Goal: Navigation & Orientation: Find specific page/section

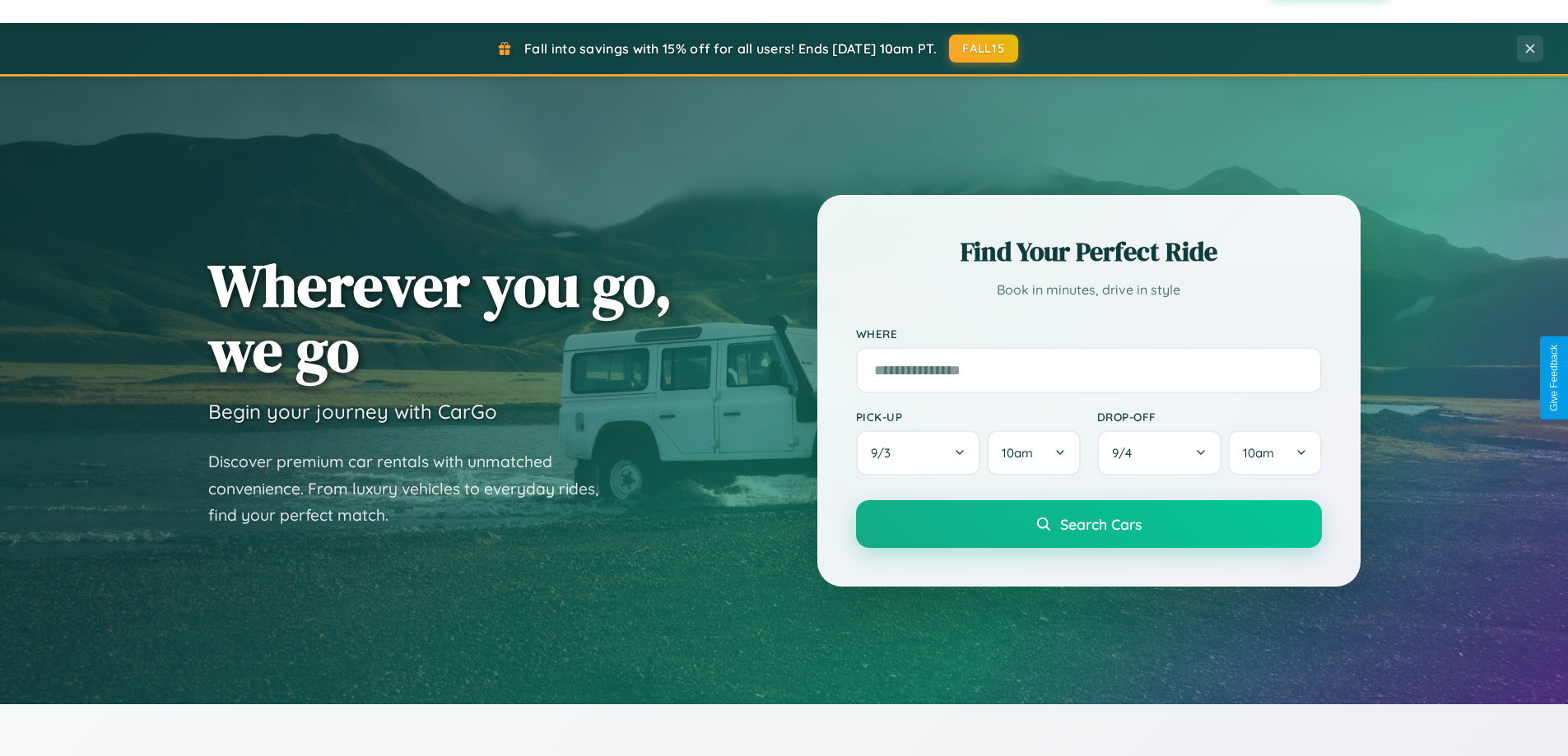
scroll to position [3167, 0]
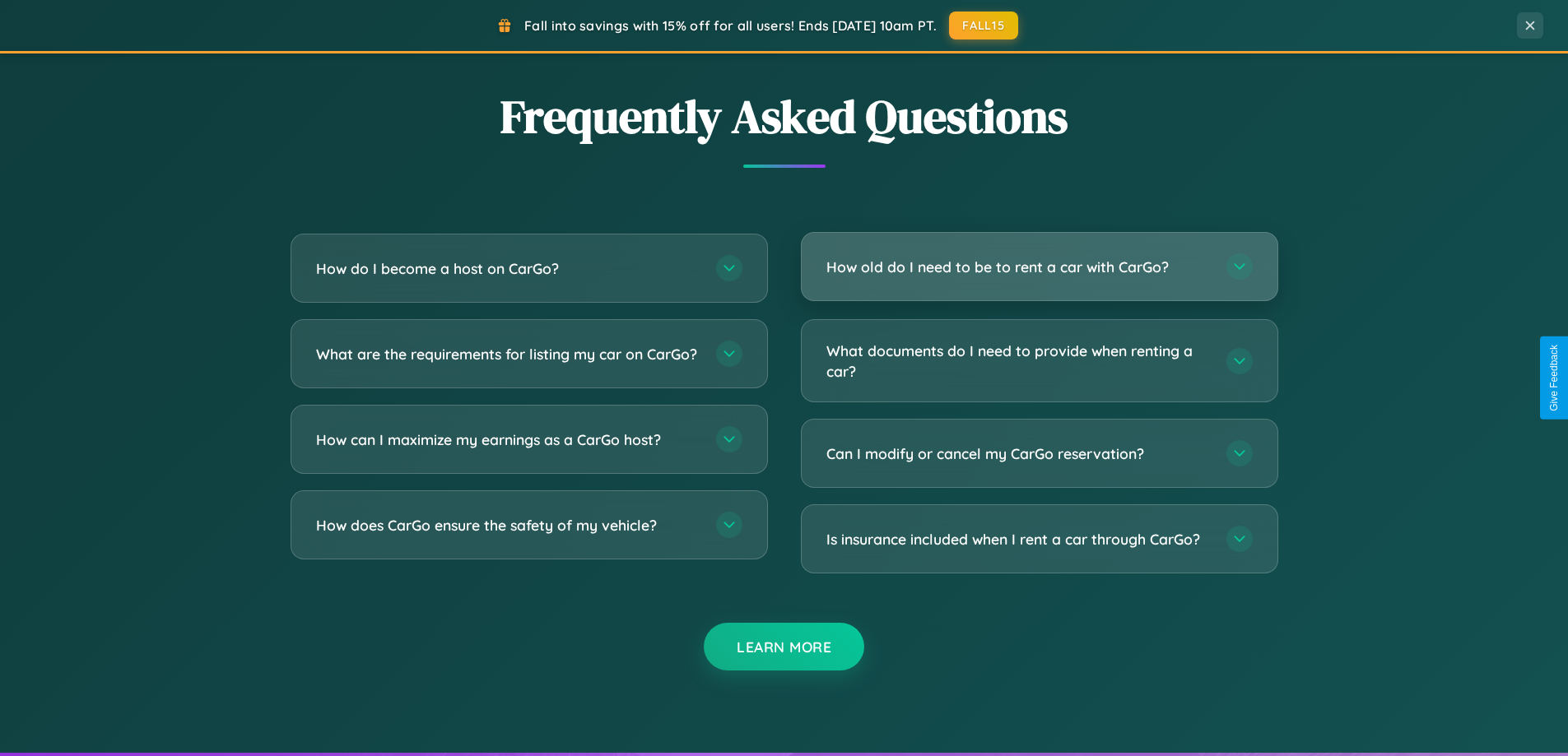
click at [1039, 267] on h3 "How old do I need to be to rent a car with CarGo?" at bounding box center [1018, 267] width 383 height 21
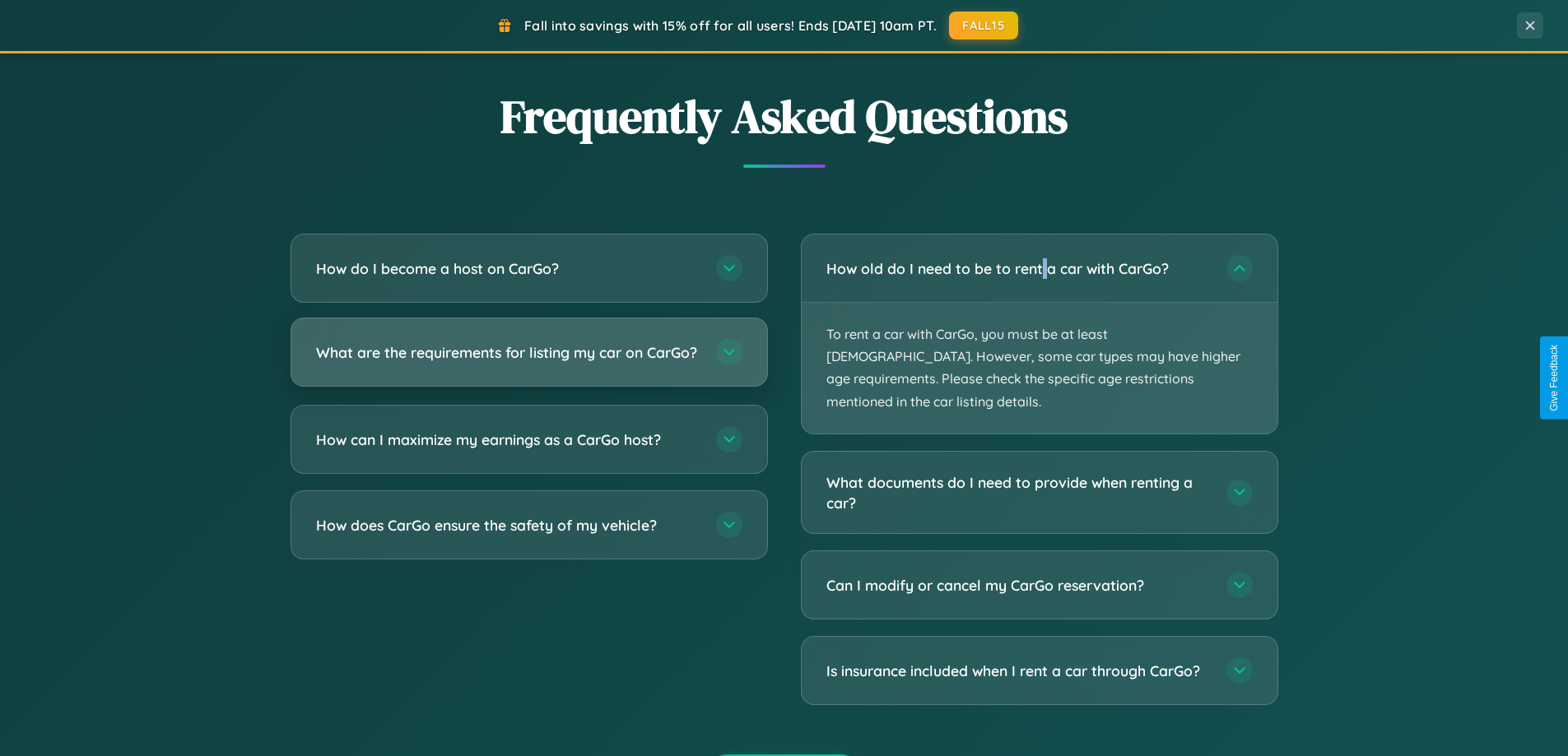
click at [529, 360] on h3 "What are the requirements for listing my car on CarGo?" at bounding box center [507, 353] width 383 height 21
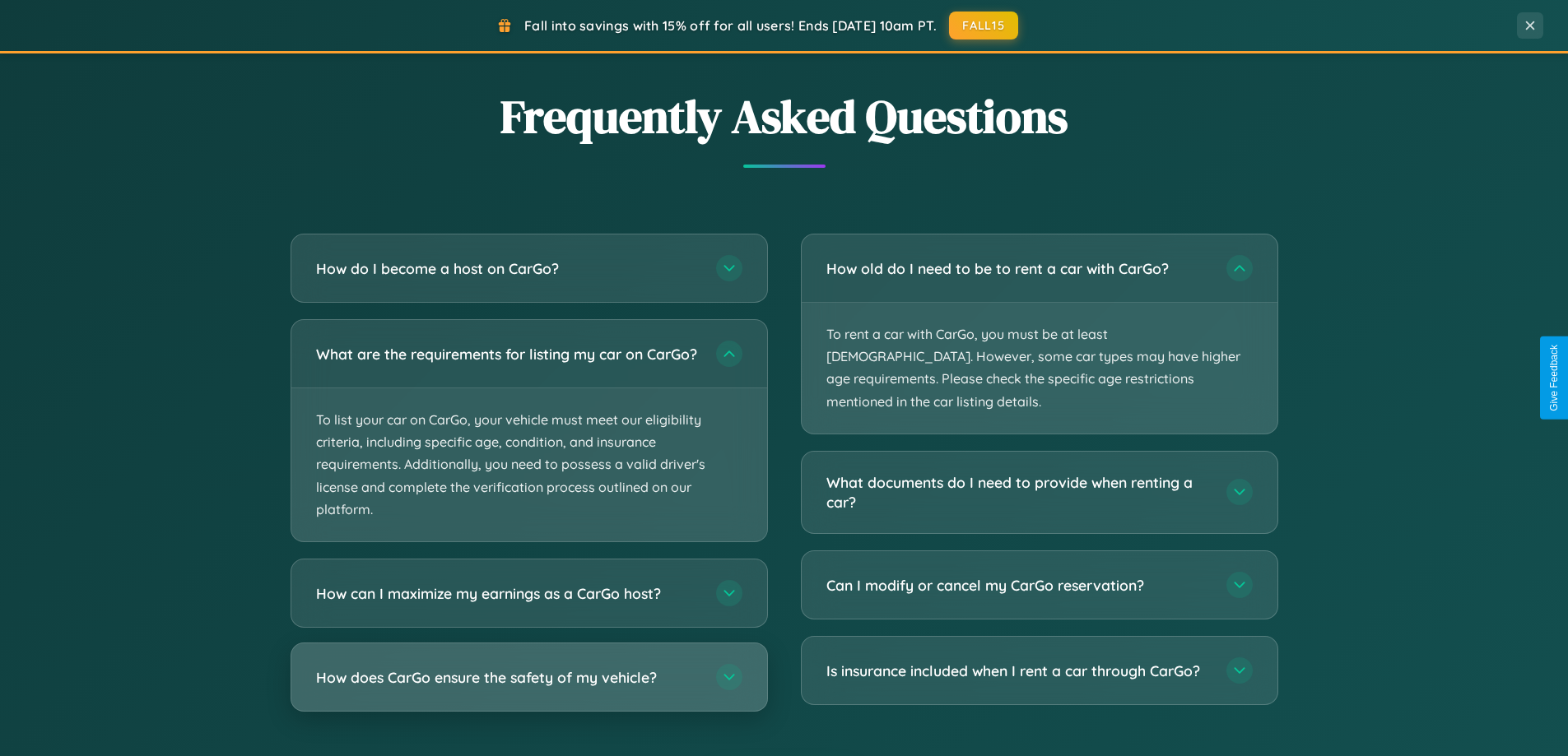
click at [529, 688] on h3 "How does CarGo ensure the safety of my vehicle?" at bounding box center [507, 678] width 383 height 21
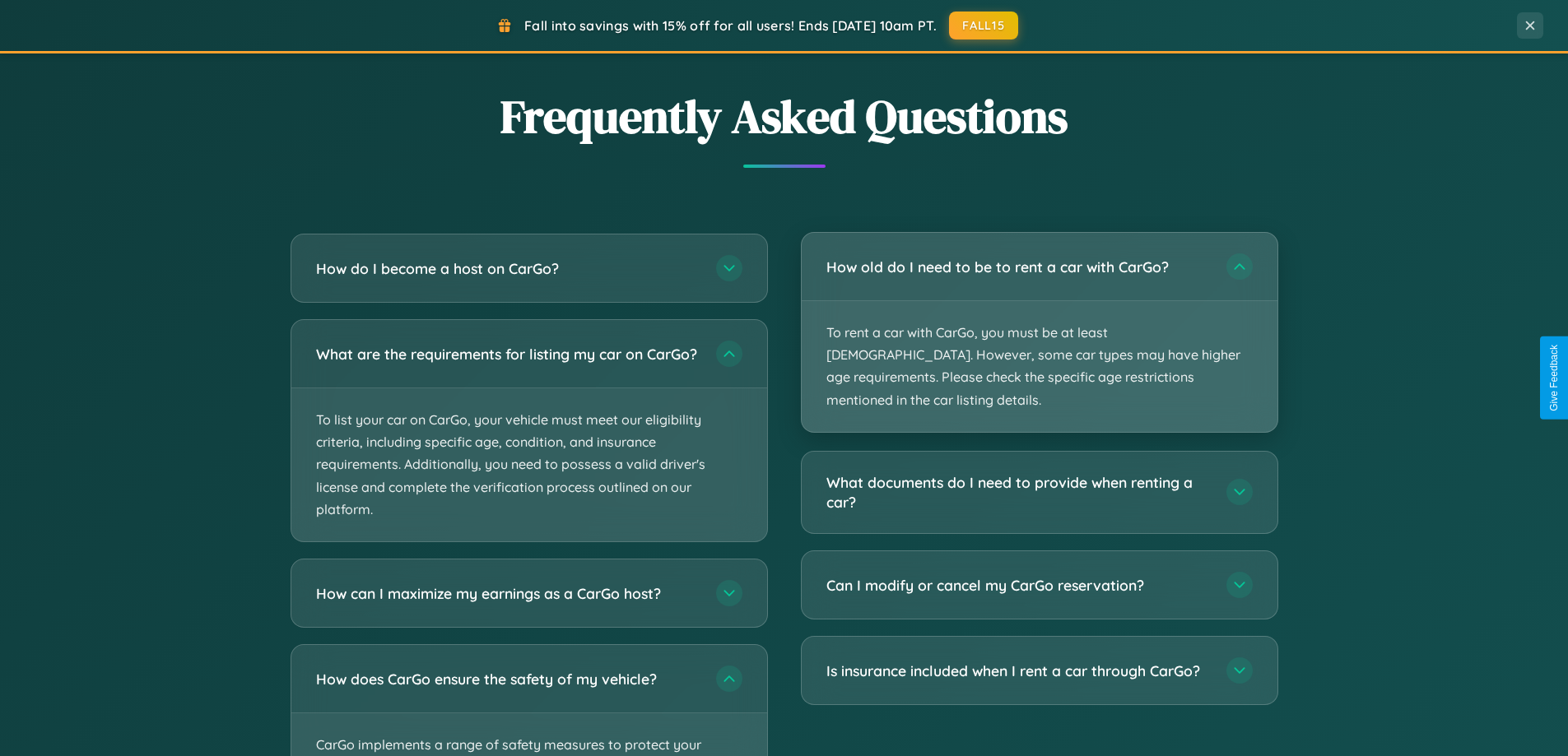
click at [1039, 320] on p "To rent a car with CarGo, you must be at least [DEMOGRAPHIC_DATA]. However, som…" at bounding box center [1040, 367] width 476 height 131
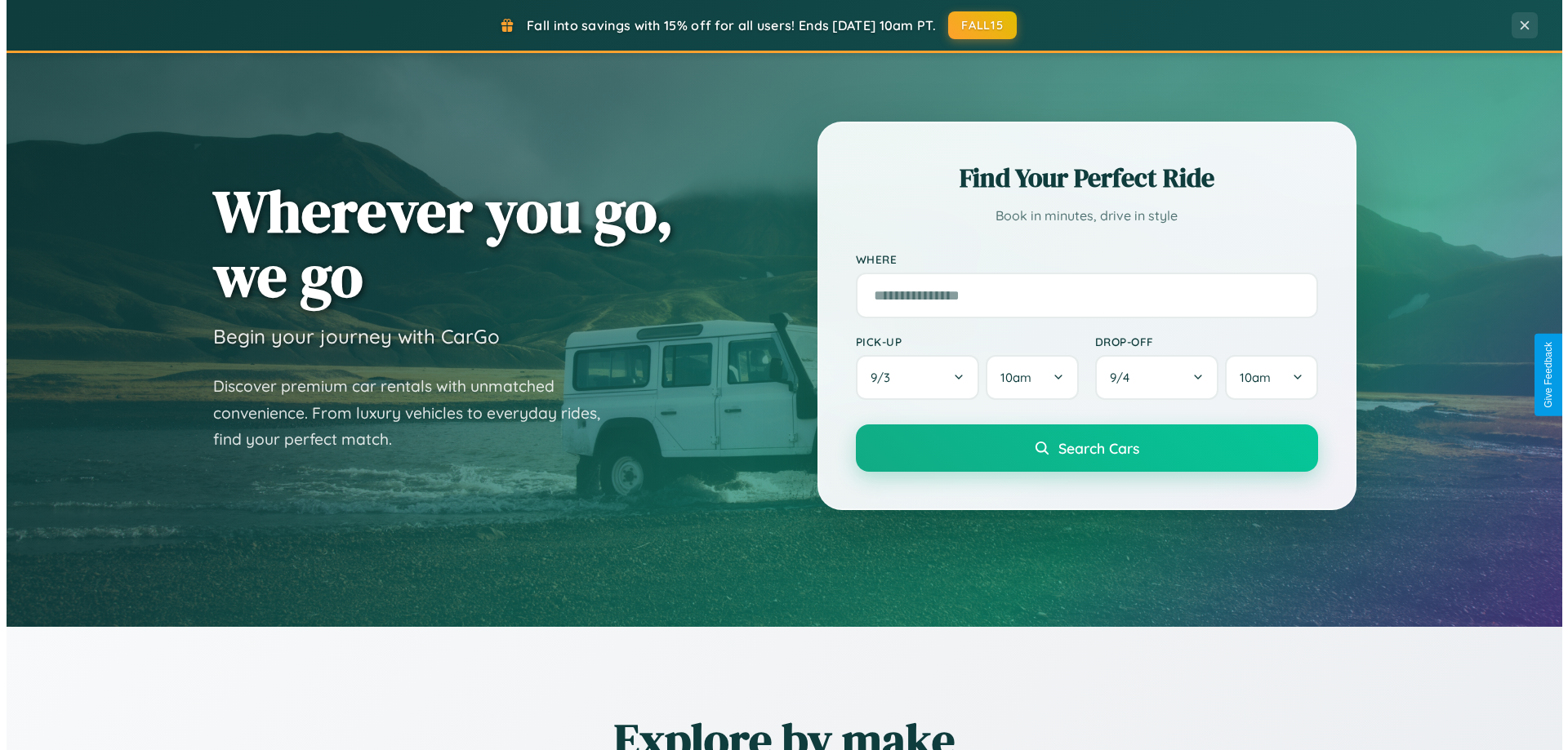
scroll to position [0, 0]
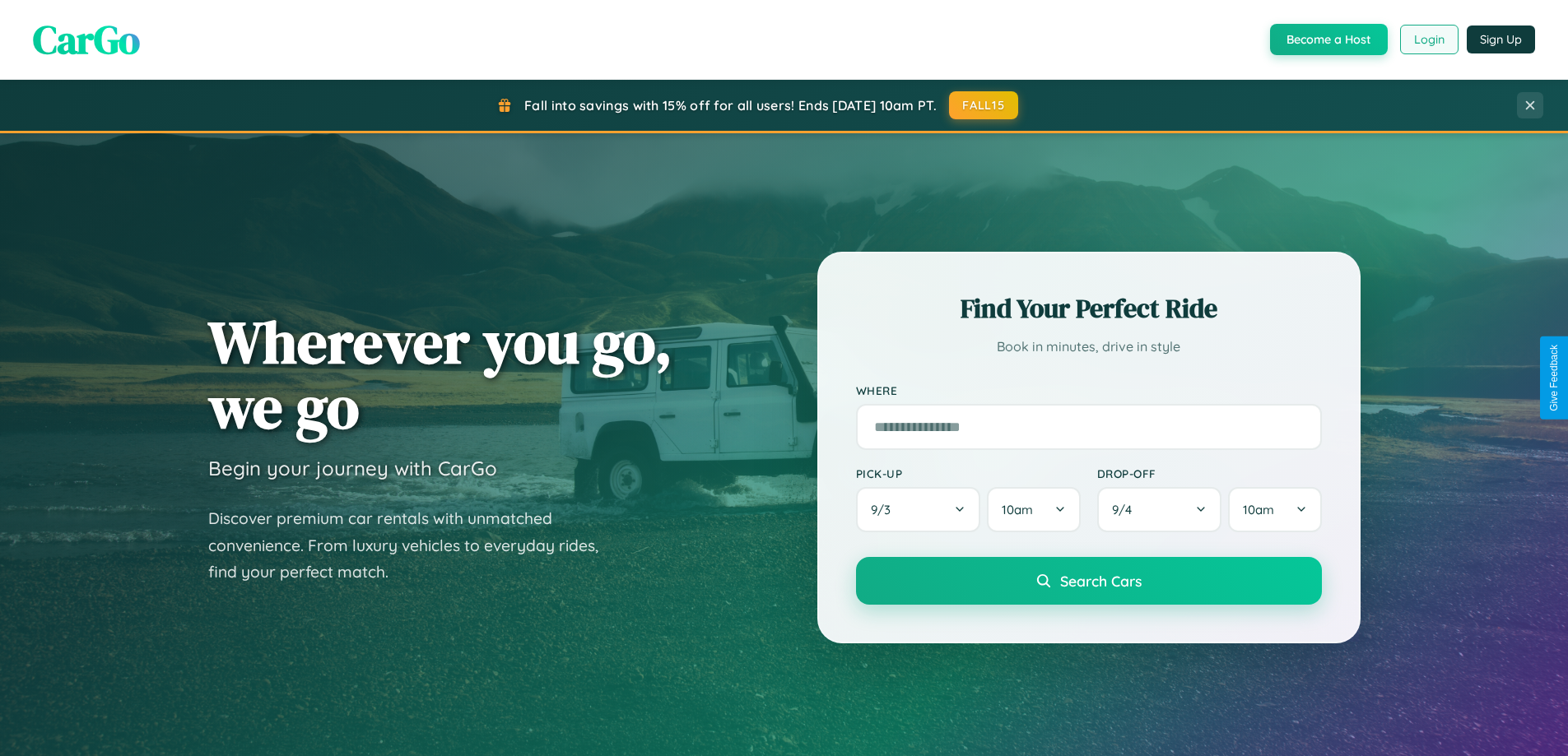
click at [1428, 40] on button "Login" at bounding box center [1429, 39] width 58 height 29
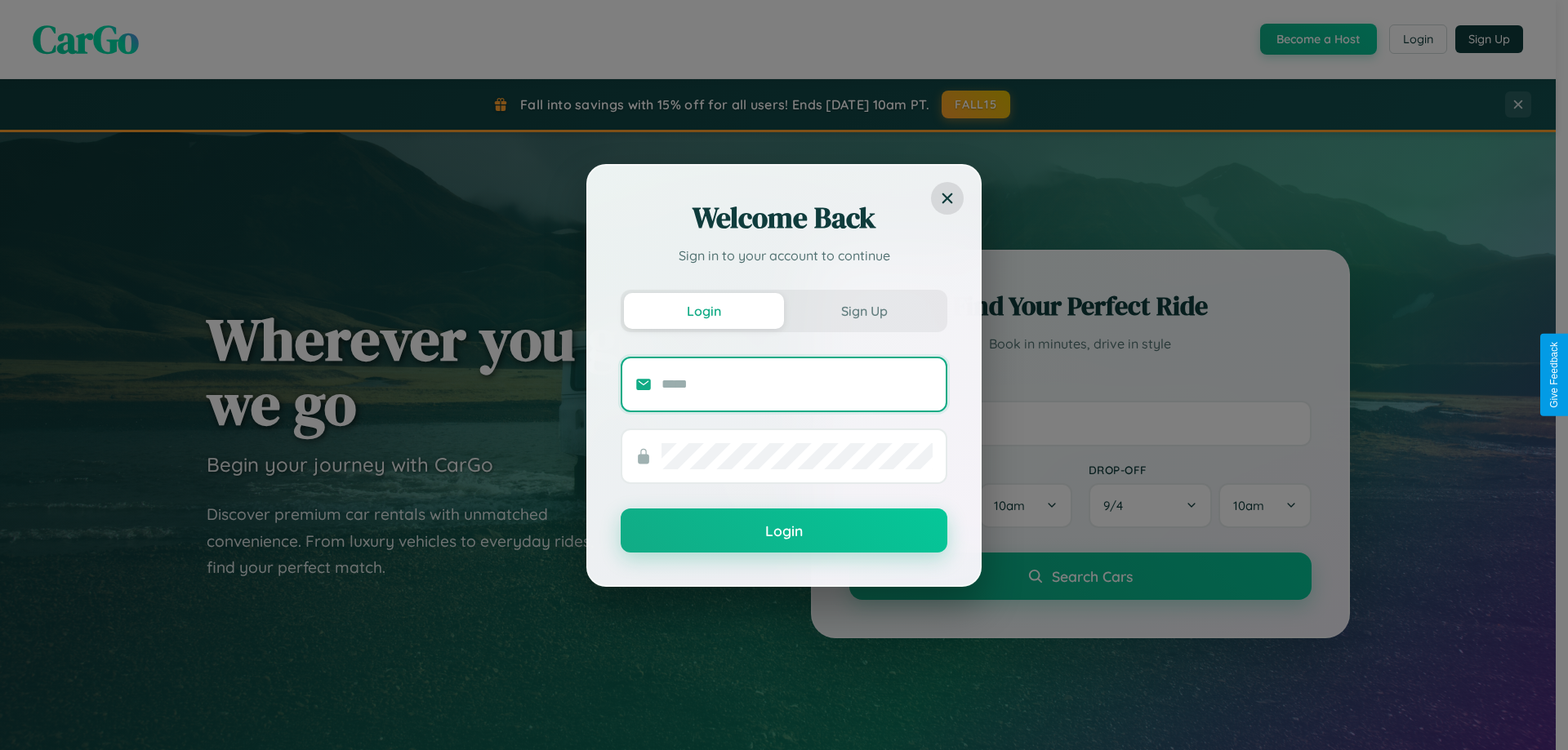
click at [798, 384] on input "text" at bounding box center [797, 385] width 271 height 26
type input "**********"
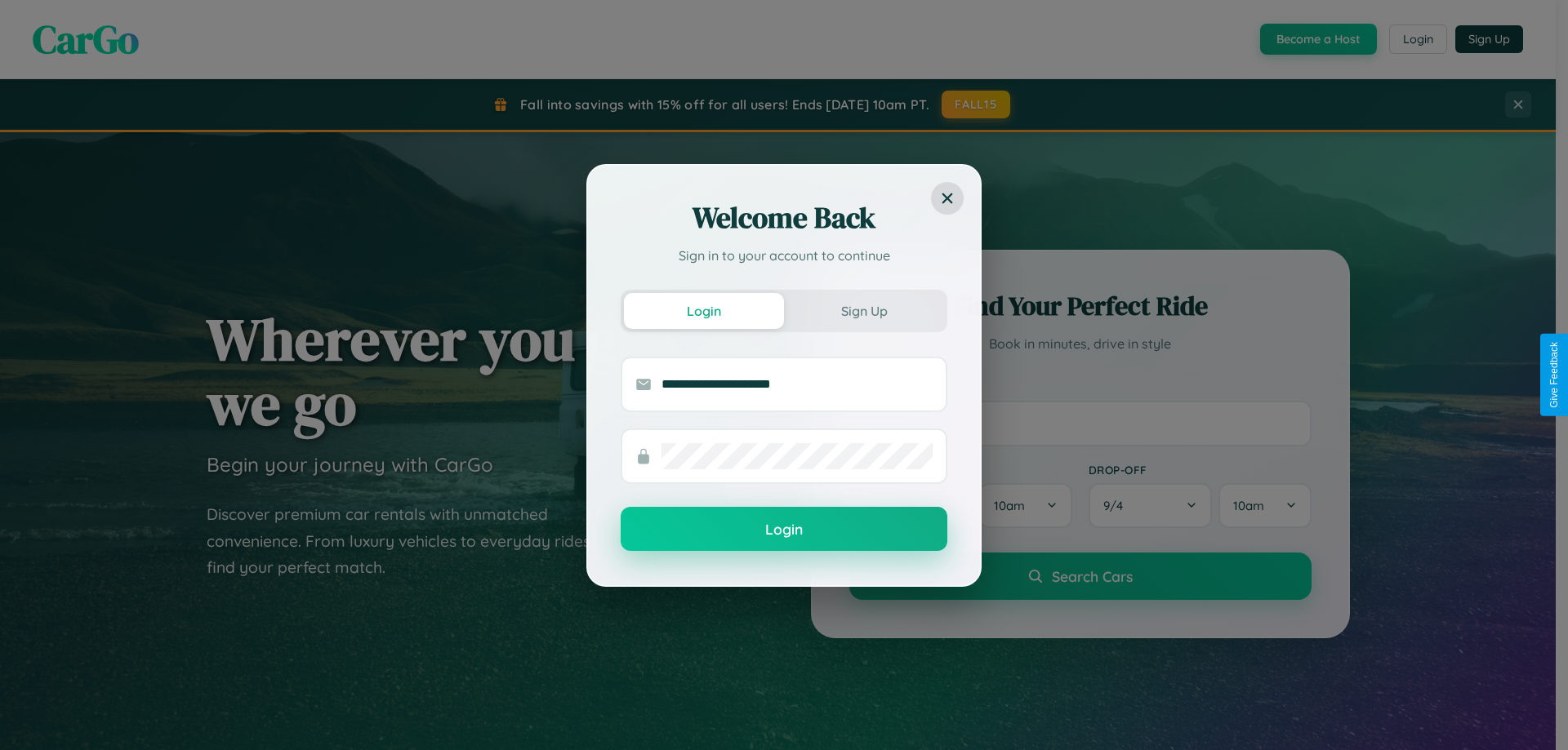
click at [784, 530] on button "Login" at bounding box center [784, 528] width 327 height 44
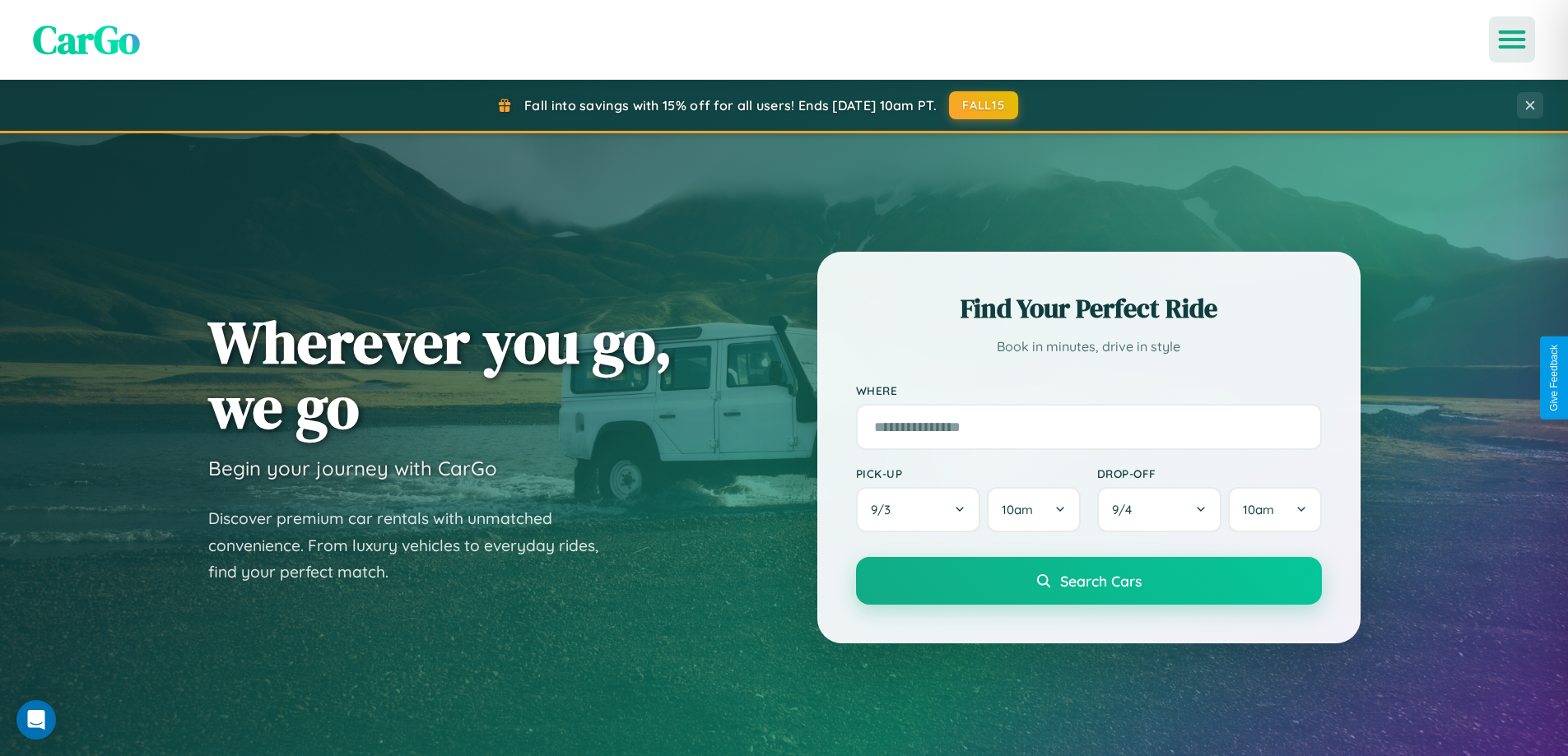
click at [1513, 40] on icon "Open menu" at bounding box center [1512, 40] width 24 height 15
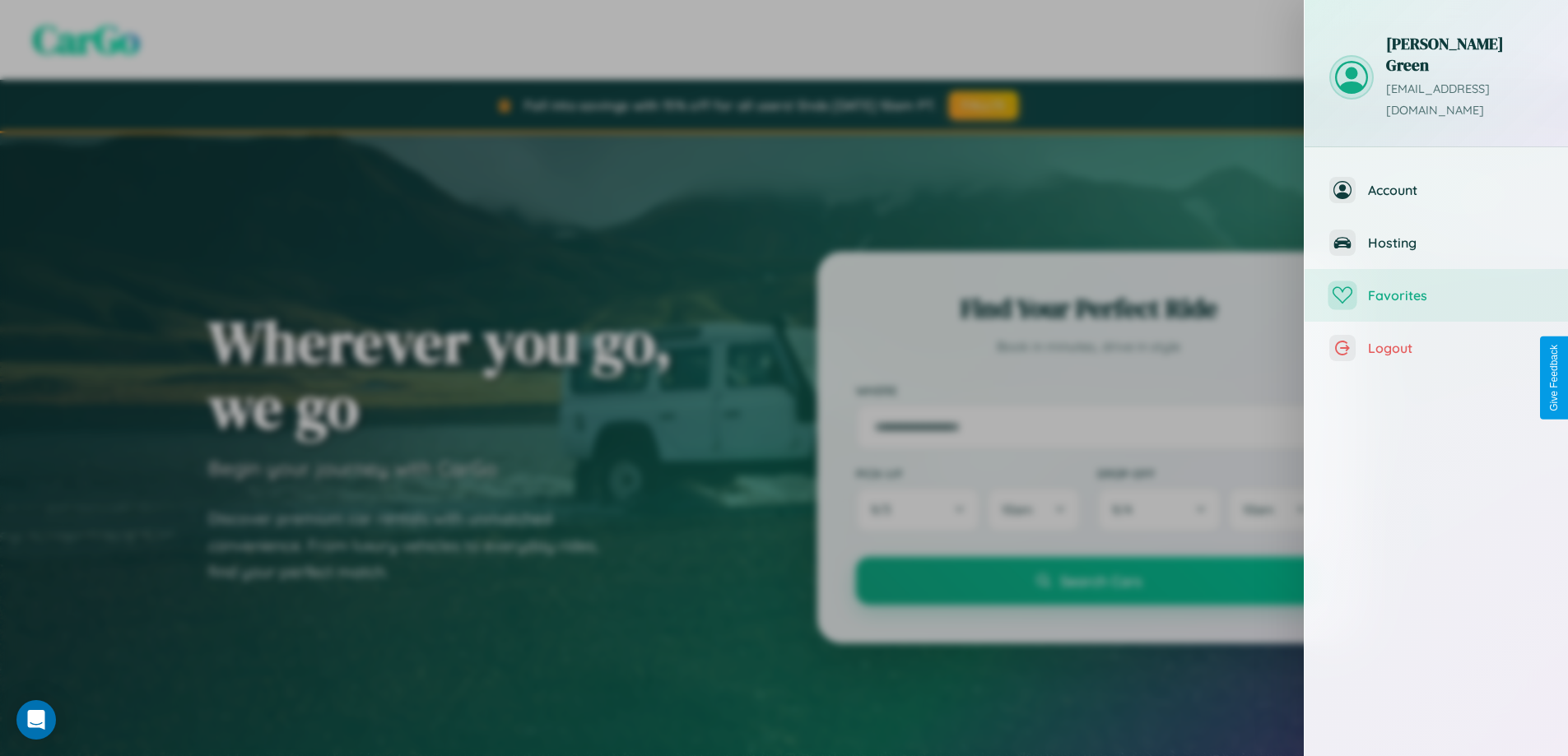
click at [1437, 287] on span "Favorites" at bounding box center [1456, 295] width 175 height 16
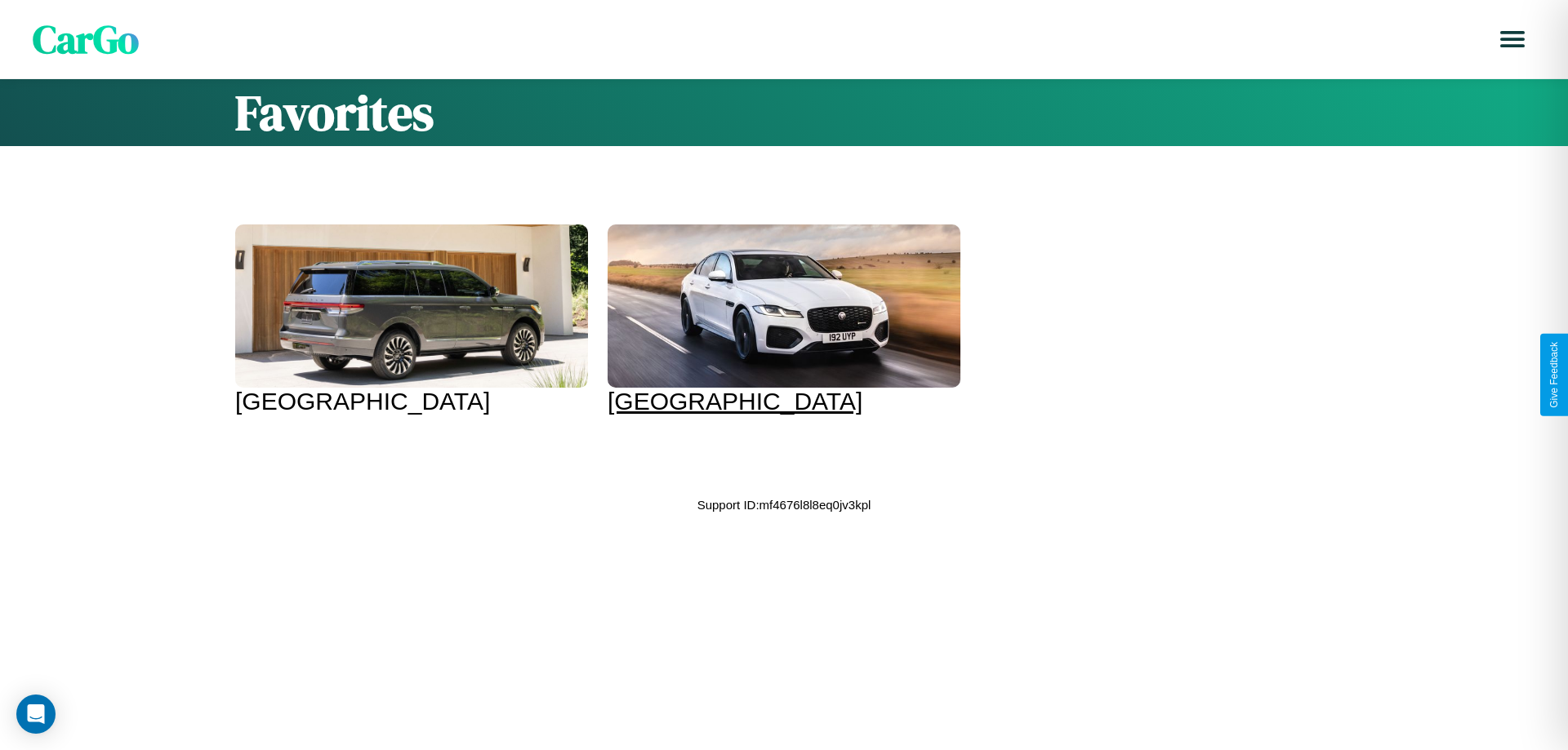
click at [767, 320] on div at bounding box center [784, 306] width 353 height 163
